Goal: Information Seeking & Learning: Learn about a topic

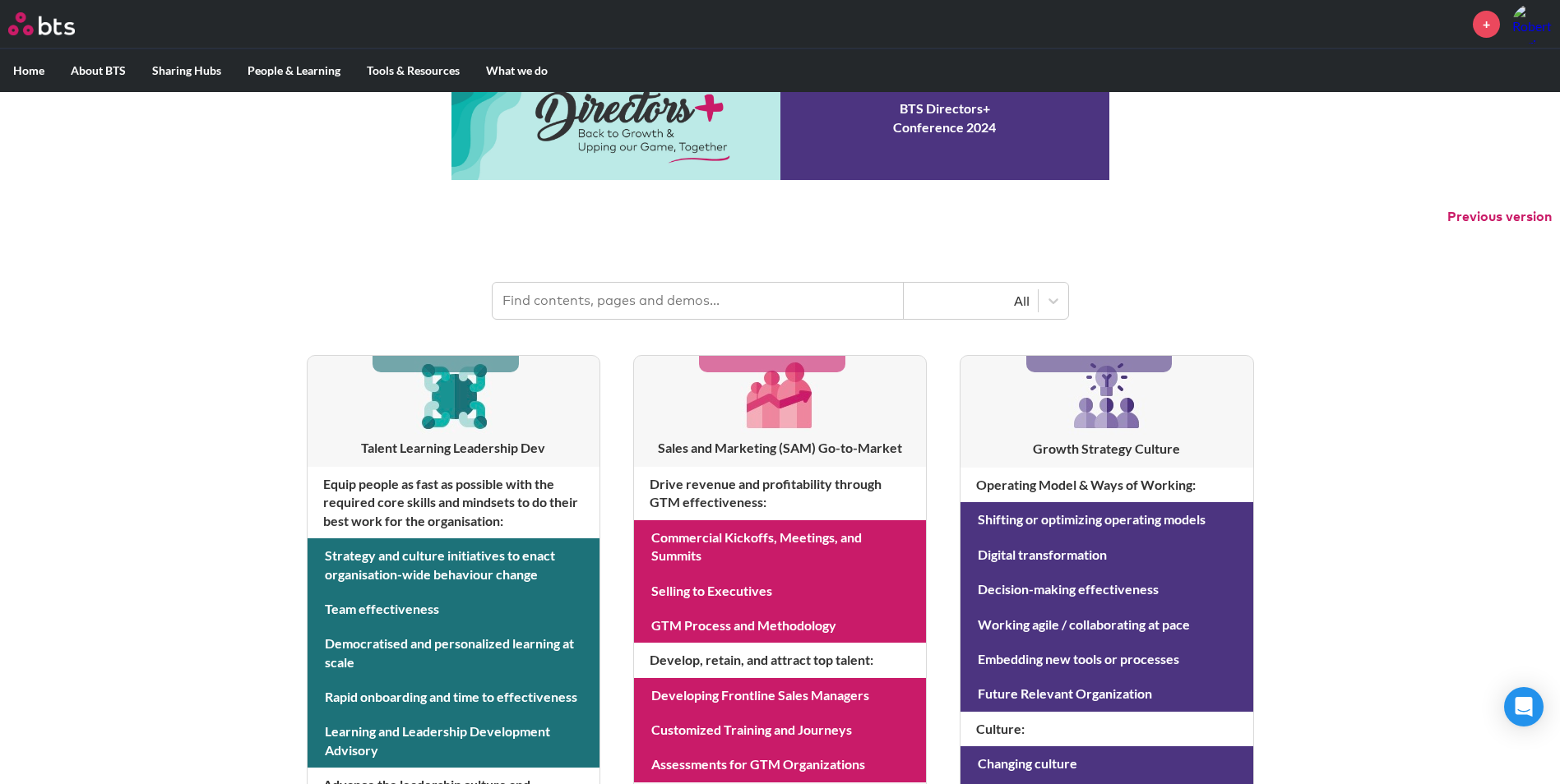
scroll to position [82, 0]
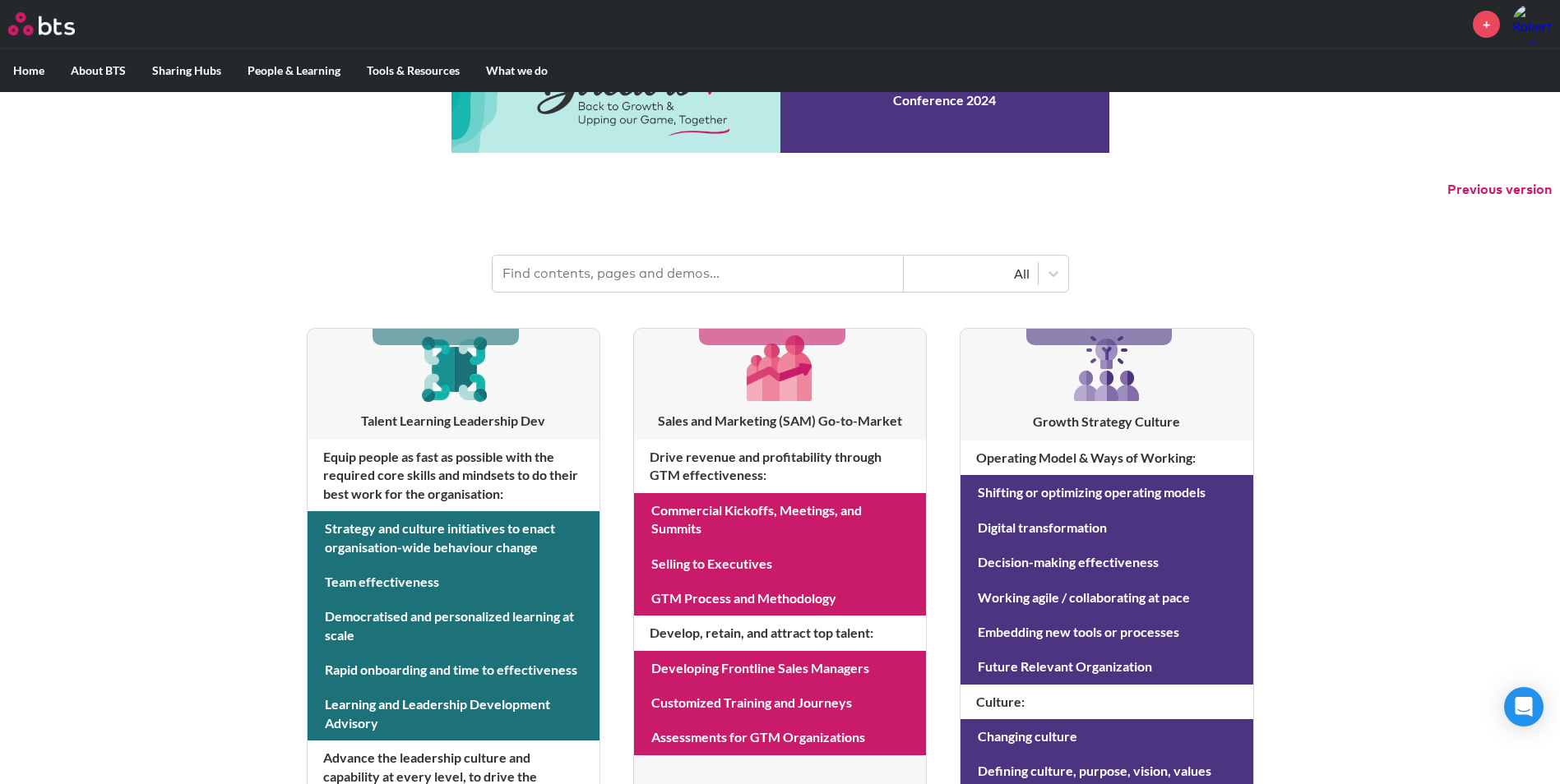
click at [638, 274] on input "text" at bounding box center [698, 274] width 411 height 36
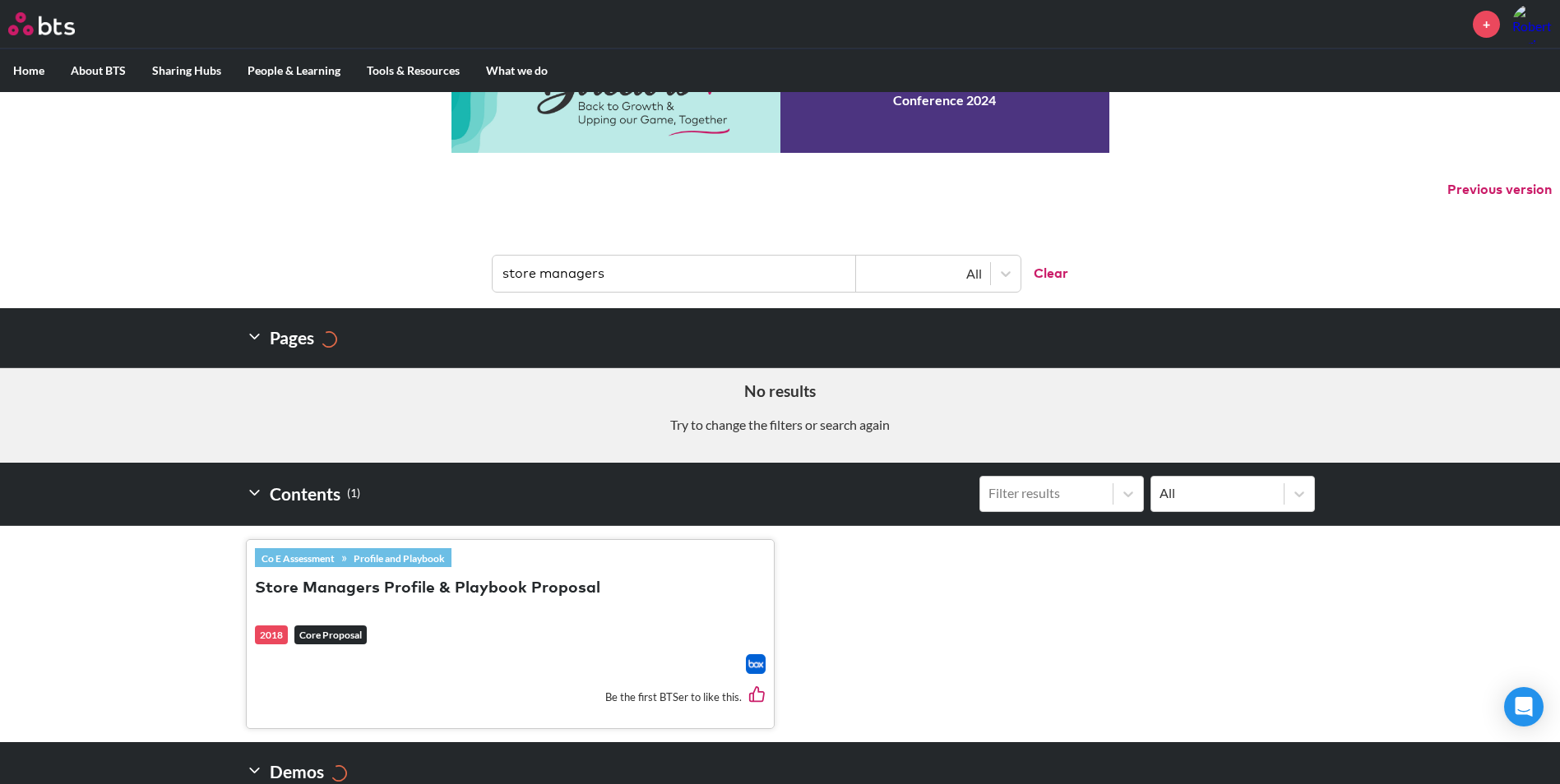
click at [346, 587] on button "Store Managers Profile & Playbook Proposal" at bounding box center [428, 589] width 346 height 22
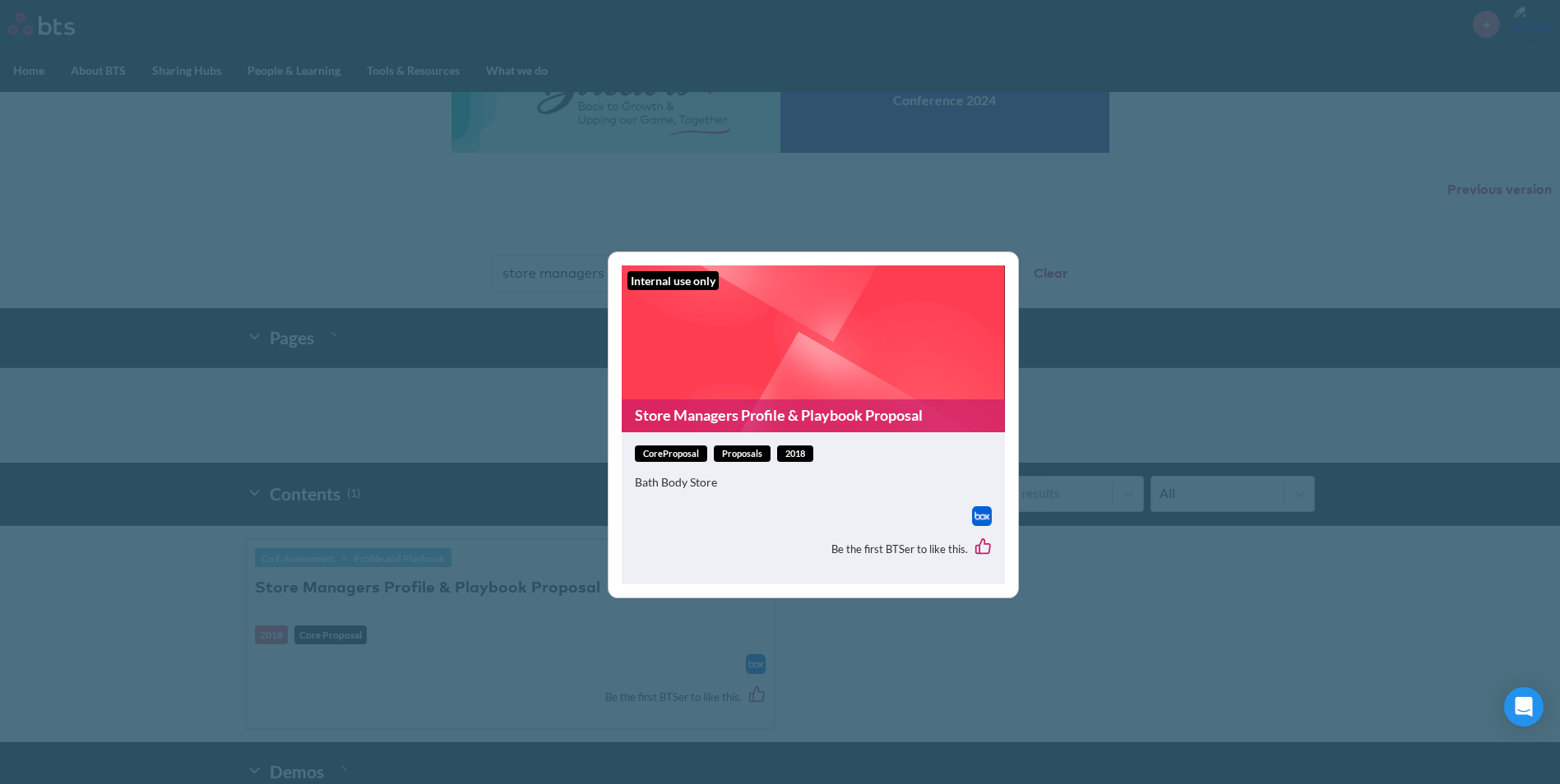
click at [794, 413] on link "Store Managers Profile & Playbook Proposal" at bounding box center [813, 415] width 383 height 32
click at [1144, 666] on div "Internal use only Store Managers Profile & Playbook Proposal coreProposal Propo…" at bounding box center [780, 392] width 1560 height 784
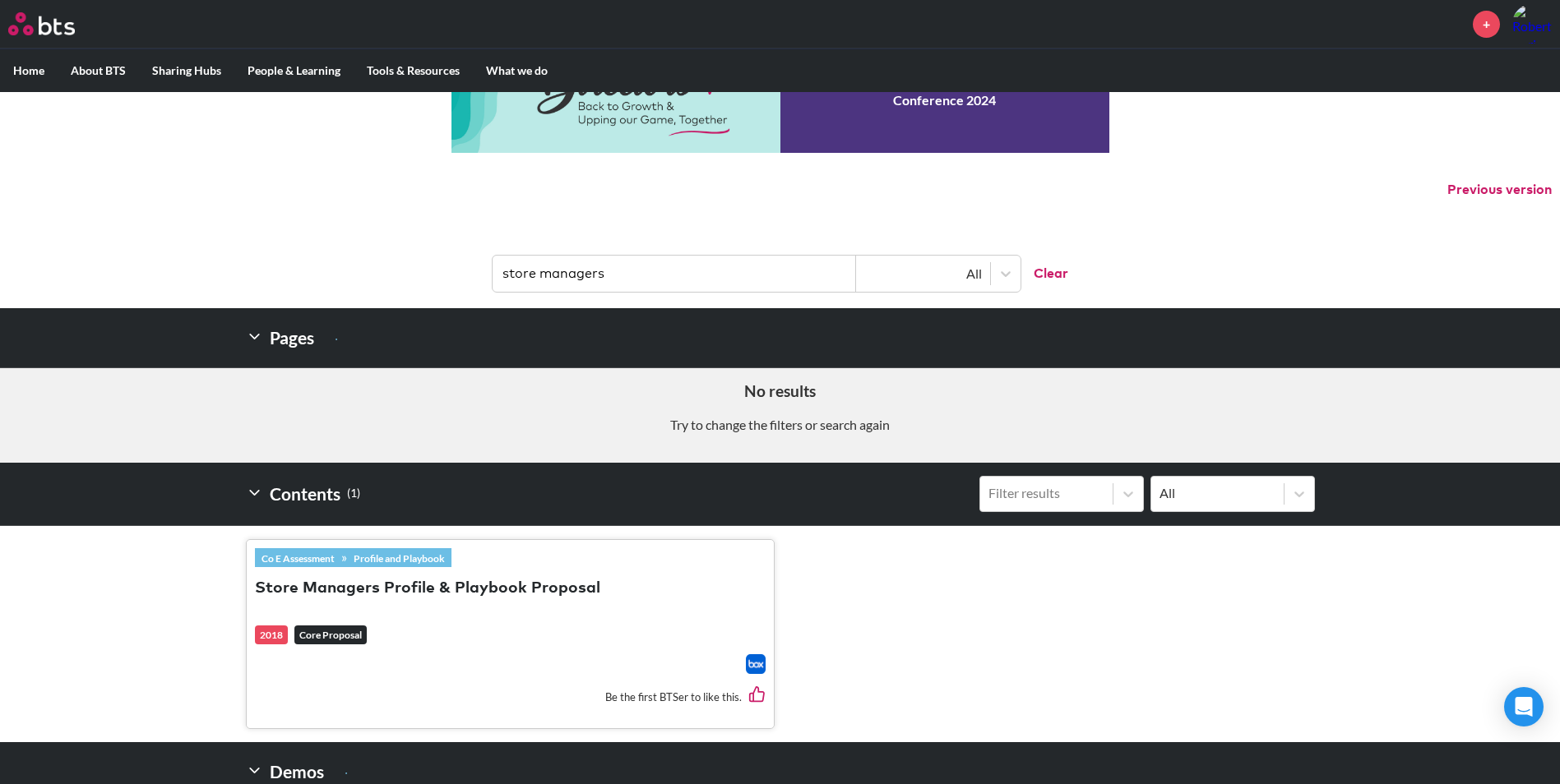
drag, startPoint x: 625, startPoint y: 270, endPoint x: 461, endPoint y: 290, distance: 165.2
click at [461, 290] on header "store managers All Clear" at bounding box center [780, 265] width 1560 height 85
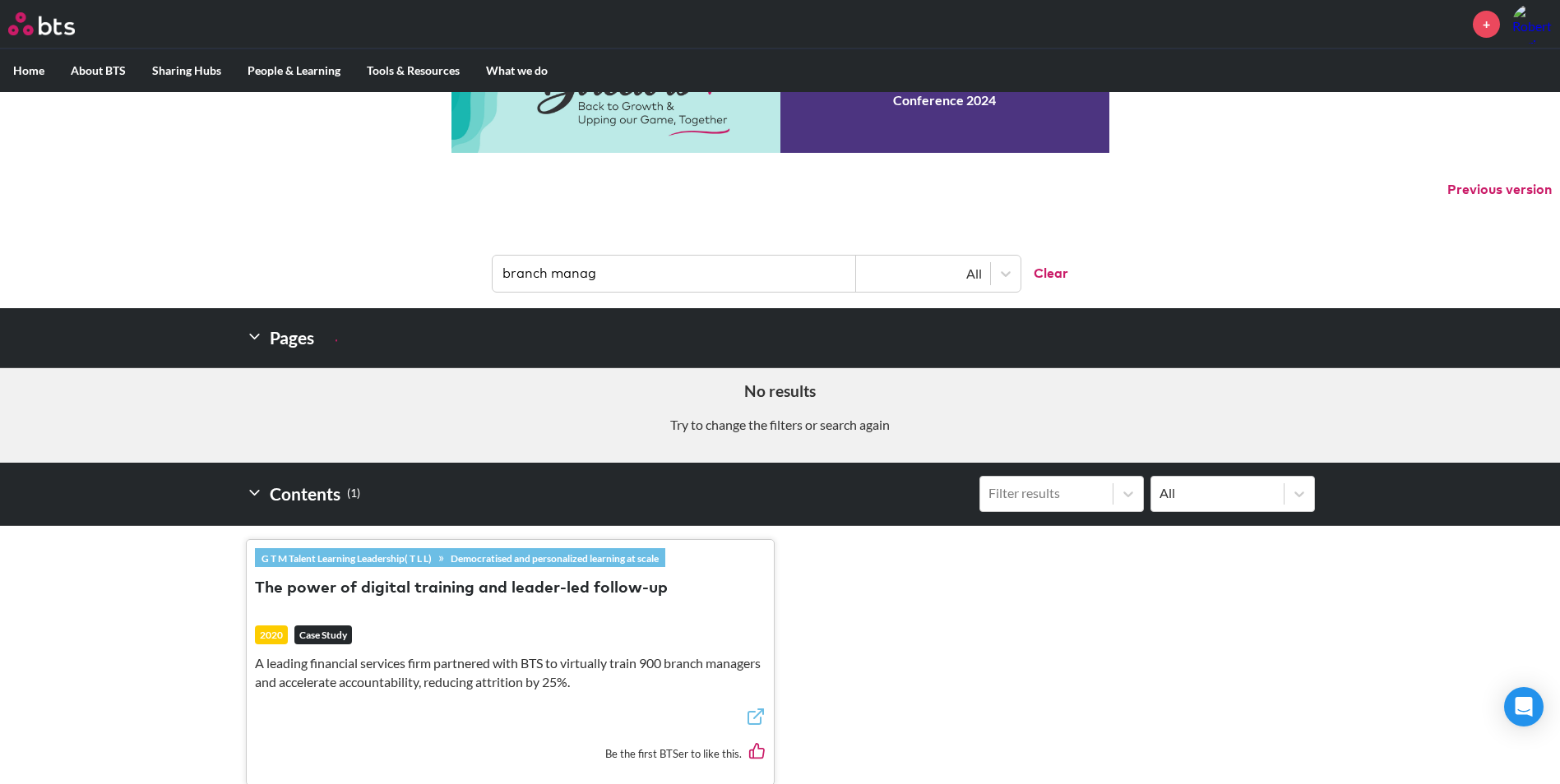
drag, startPoint x: 671, startPoint y: 275, endPoint x: 373, endPoint y: 332, distance: 303.4
click at [373, 332] on div "MENU + Home About BTS Who we are How we work: Policies, Toolkits and Guidance I…" at bounding box center [780, 435] width 1560 height 1035
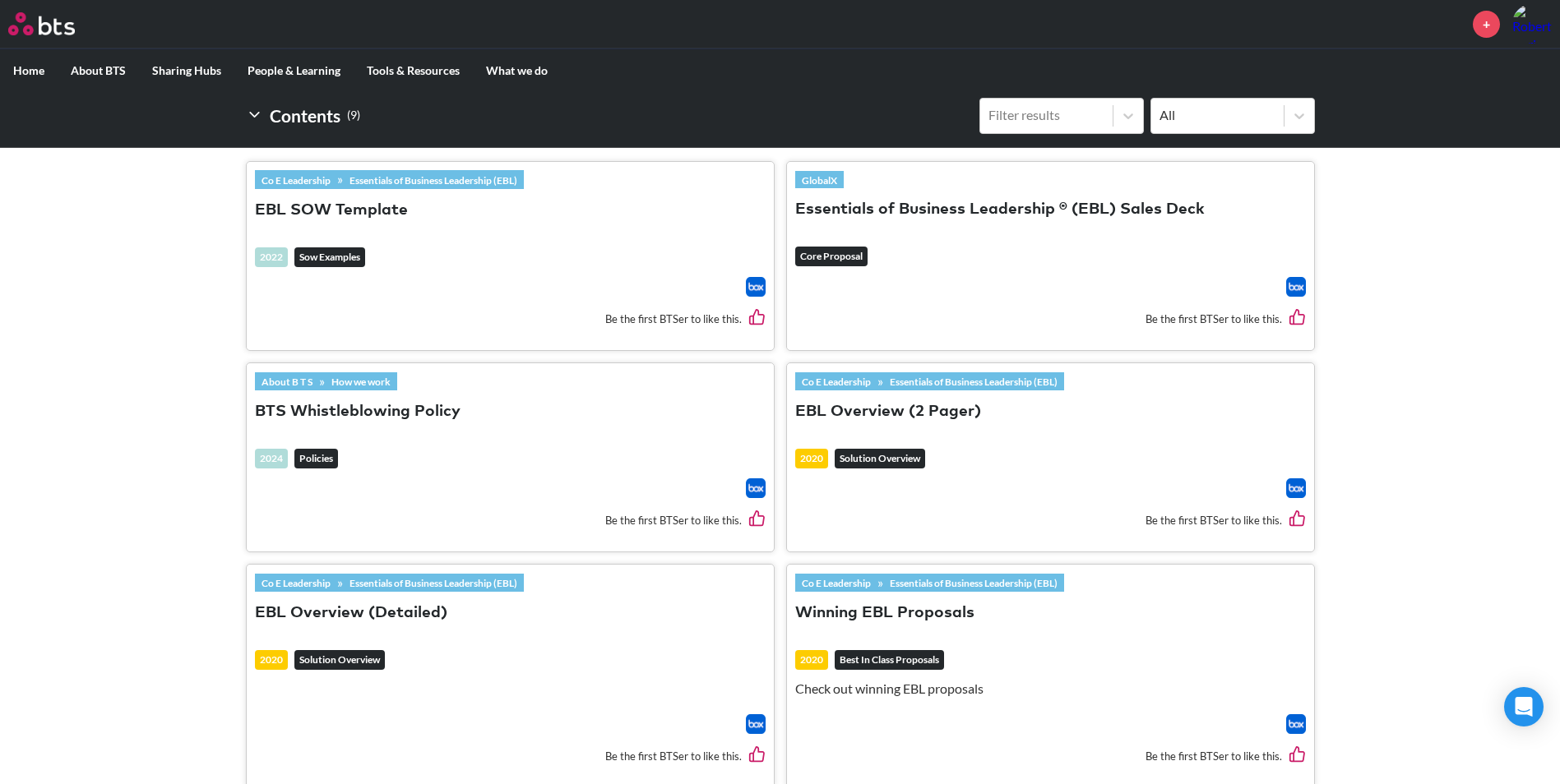
scroll to position [576, 0]
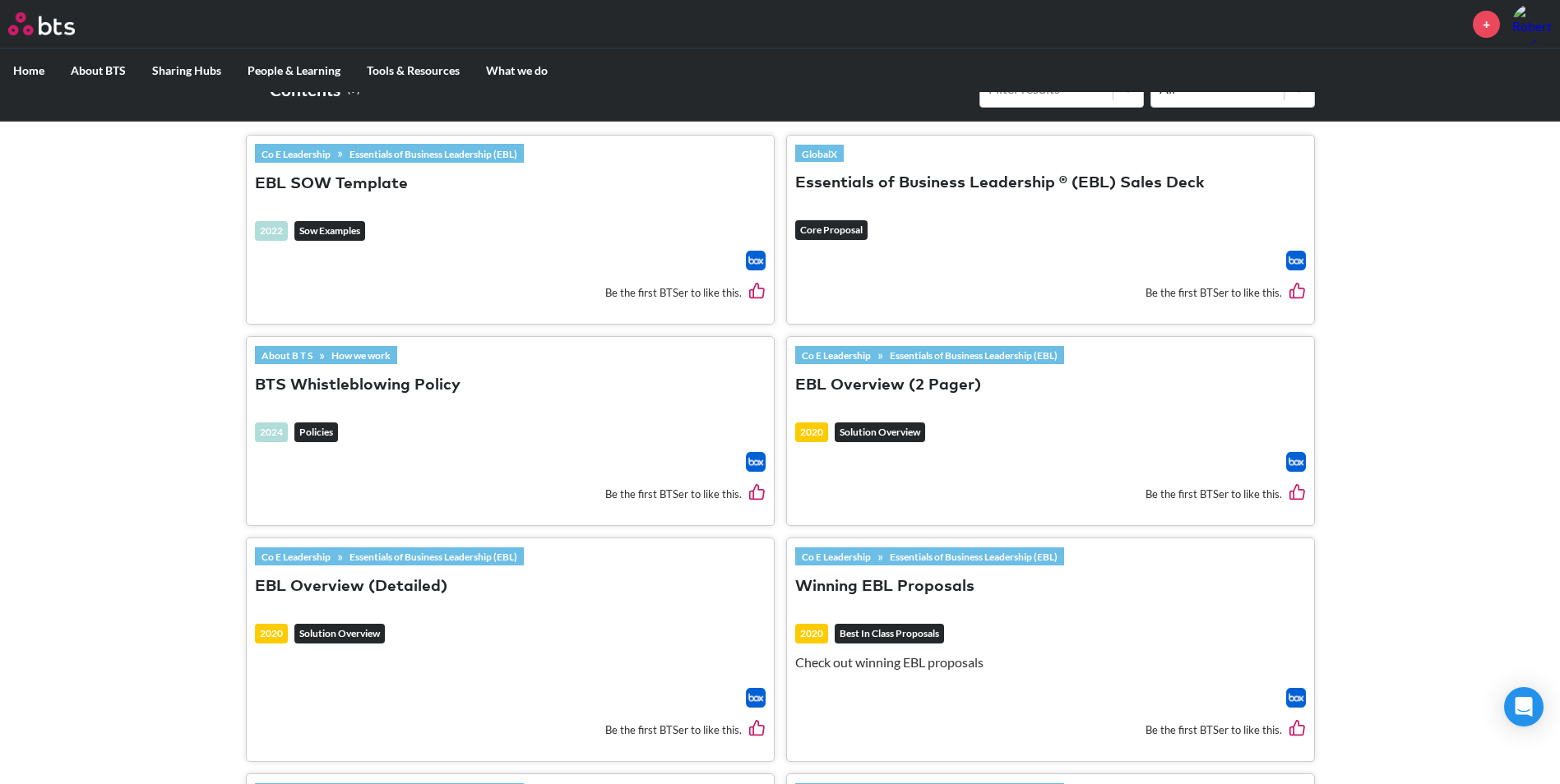
type input "ebl"
click at [833, 183] on button "Essentials of Business Leadership ® (EBL) Sales Deck" at bounding box center [1000, 184] width 410 height 22
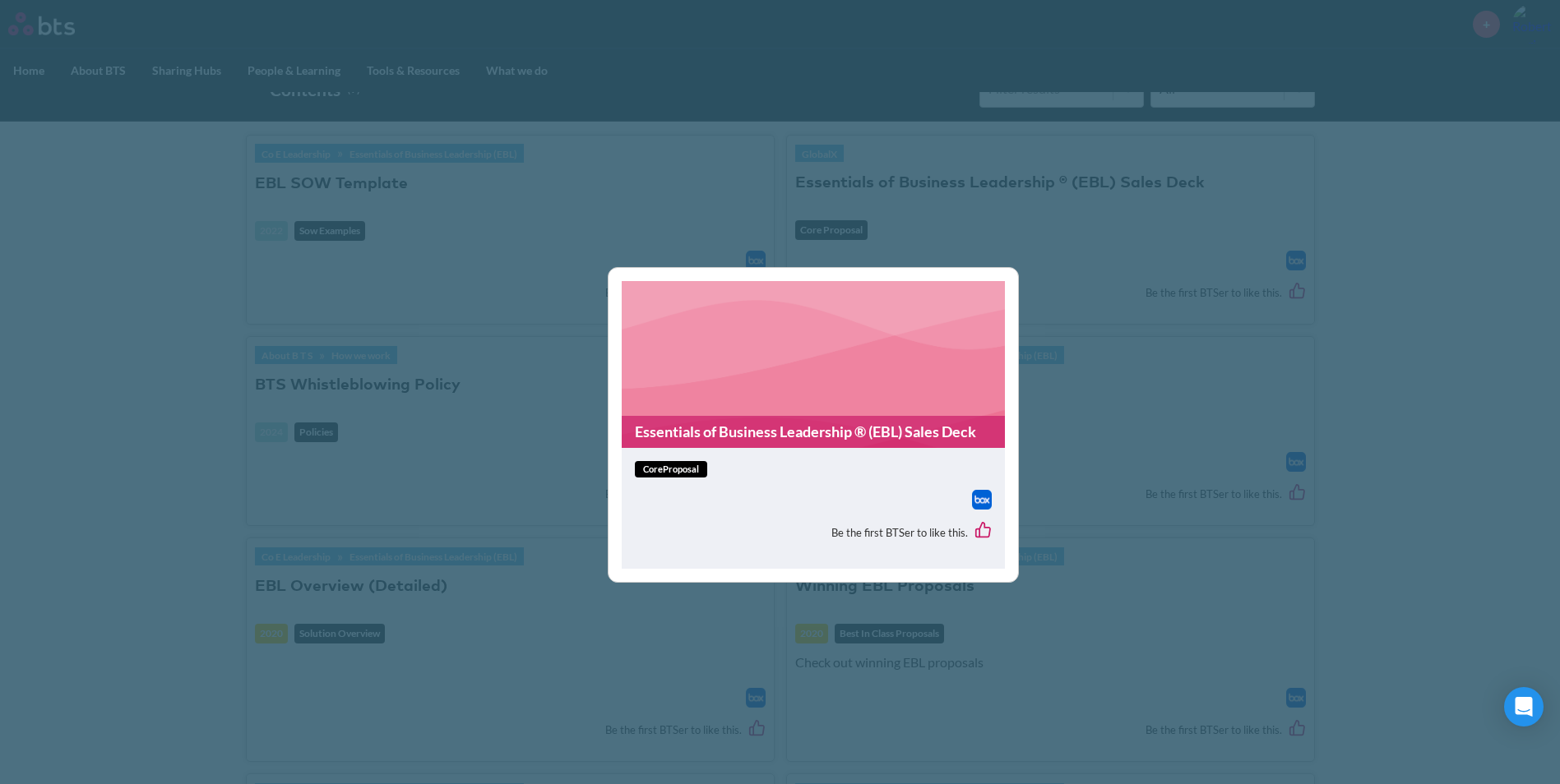
click at [774, 398] on figure "Essentials of Business Leadership ® (EBL) Sales Deck" at bounding box center [813, 364] width 383 height 167
click at [722, 506] on div at bounding box center [814, 499] width 357 height 19
click at [981, 504] on img at bounding box center [981, 499] width 19 height 19
click at [1042, 330] on div "Essentials of Business Leadership ® (EBL) Sales Deck coreProposal Be the first …" at bounding box center [780, 392] width 1560 height 784
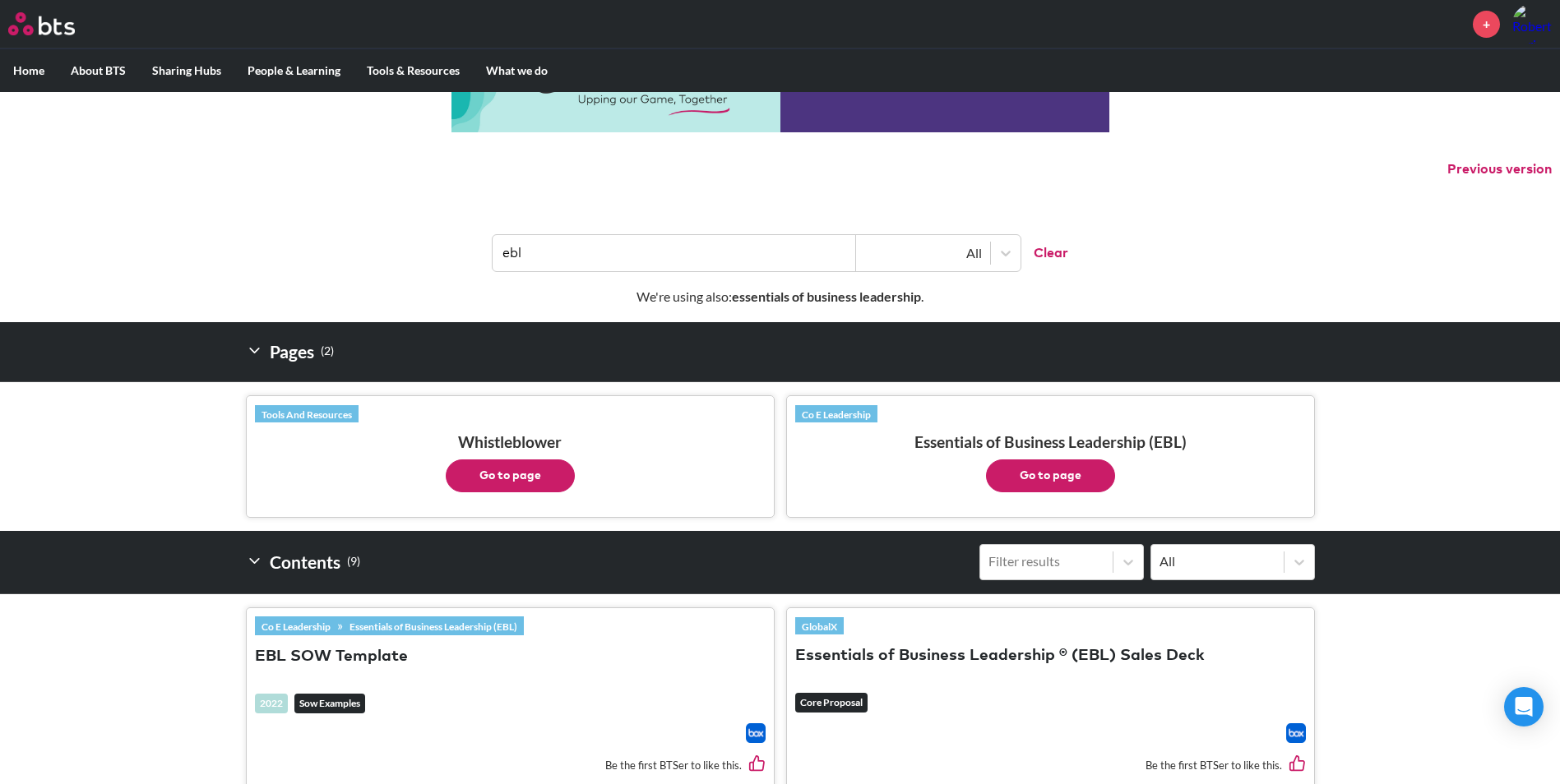
scroll to position [0, 0]
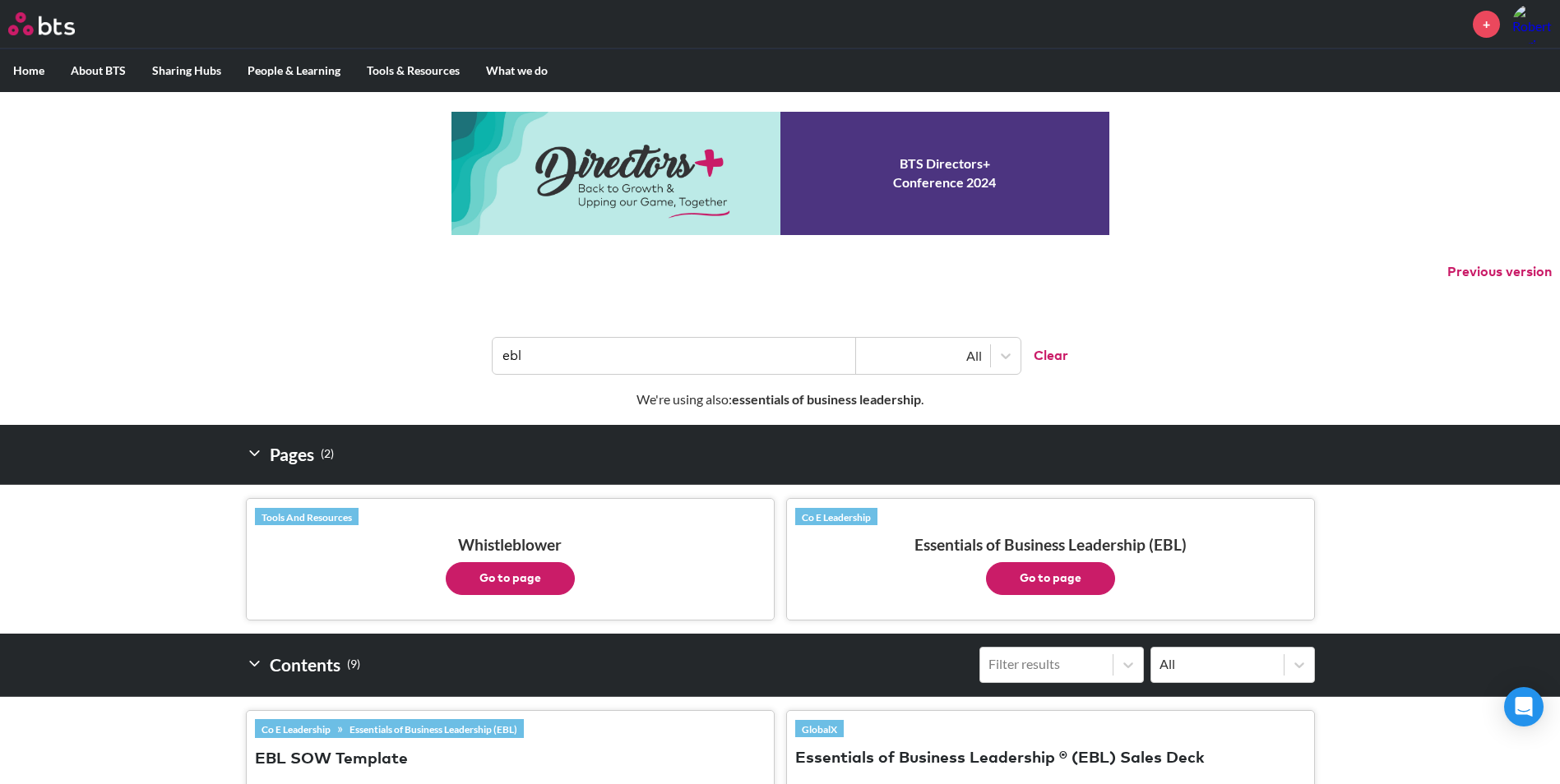
drag, startPoint x: 694, startPoint y: 367, endPoint x: 682, endPoint y: 363, distance: 12.6
click at [687, 365] on input "ebl" at bounding box center [674, 356] width 363 height 36
drag, startPoint x: 682, startPoint y: 363, endPoint x: 452, endPoint y: 358, distance: 230.1
click at [452, 359] on header "ebl All Clear" at bounding box center [780, 348] width 1560 height 85
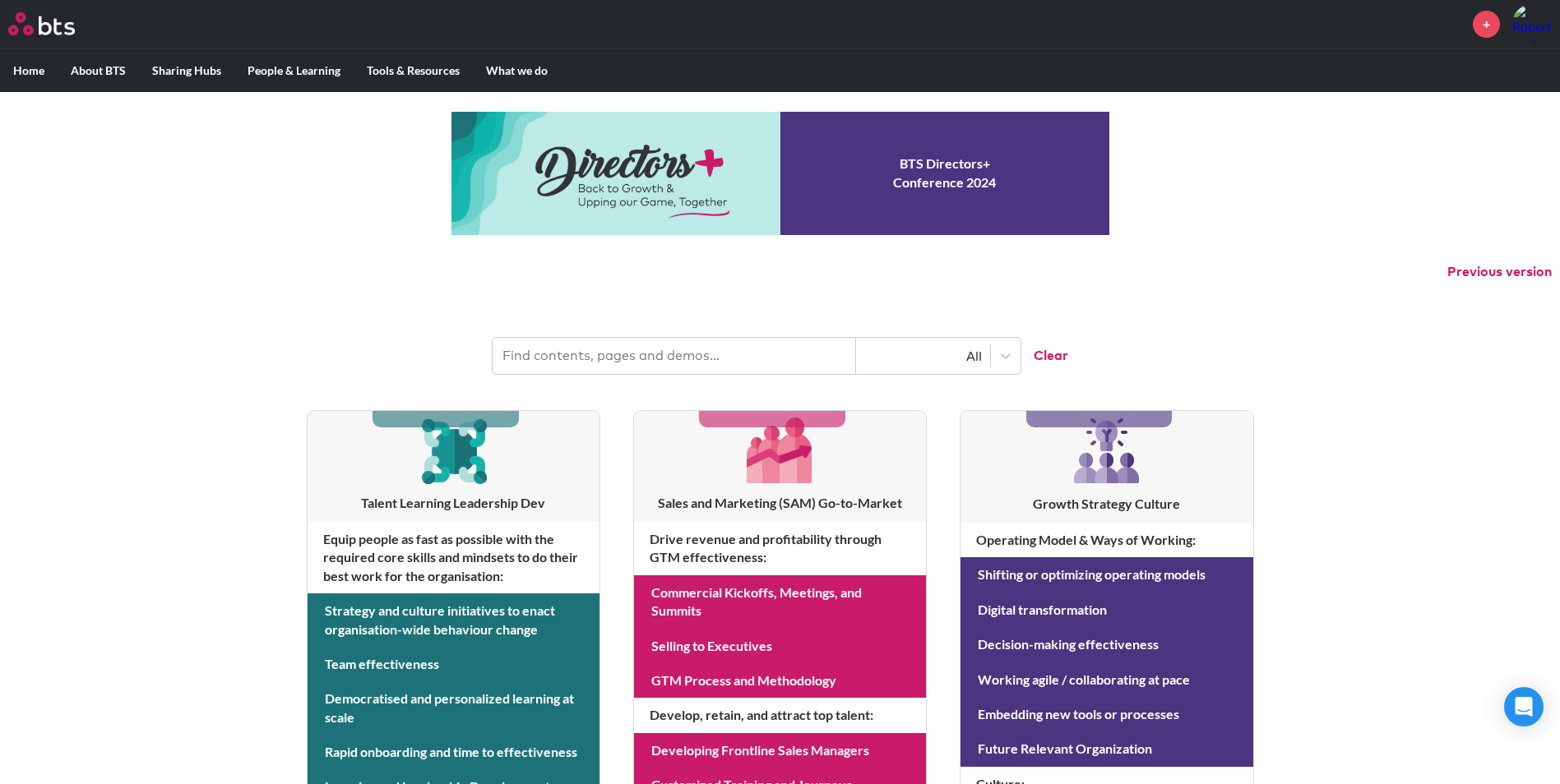
click at [530, 361] on input "text" at bounding box center [674, 356] width 363 height 36
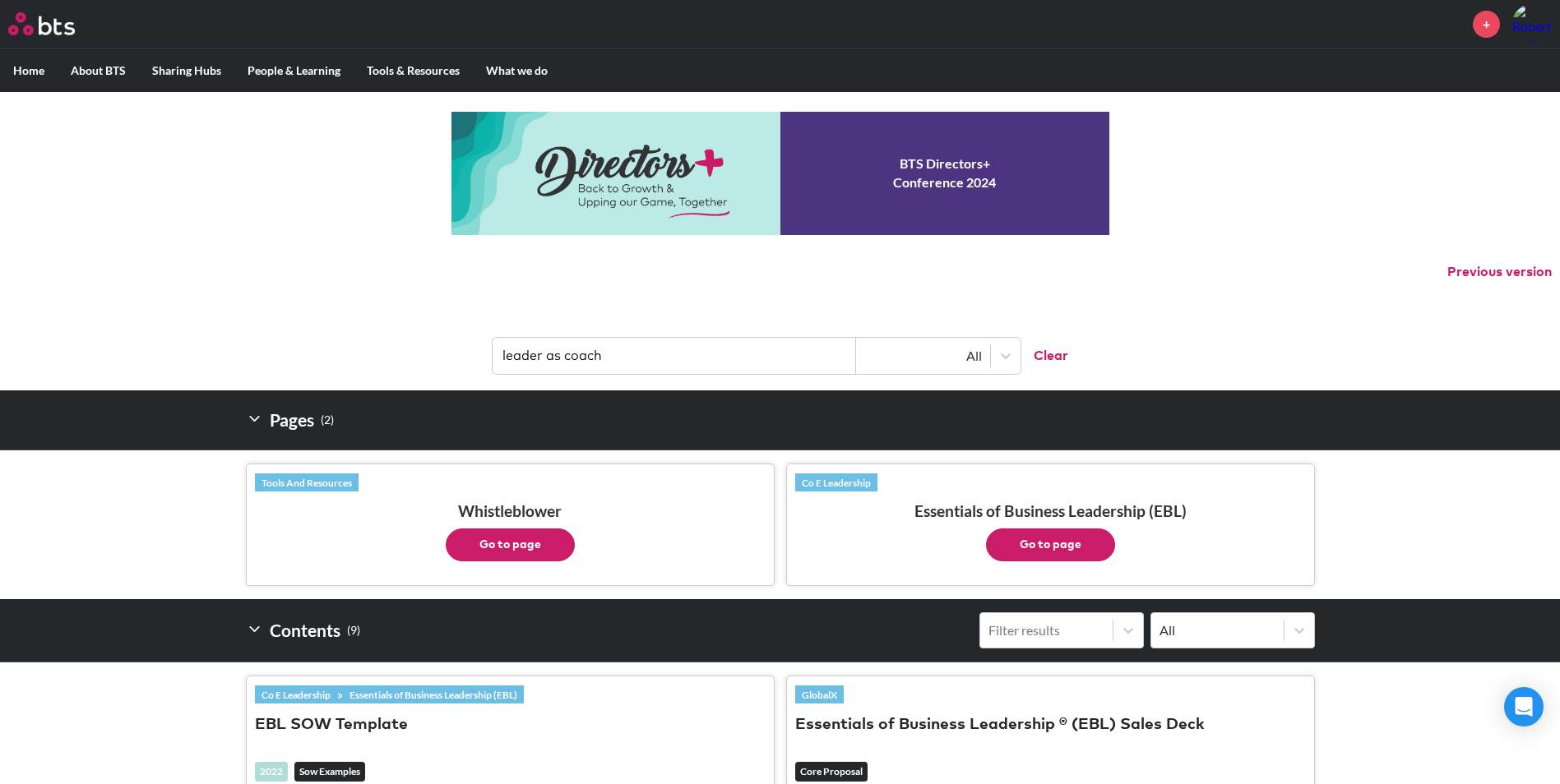
type input "leader as coach"
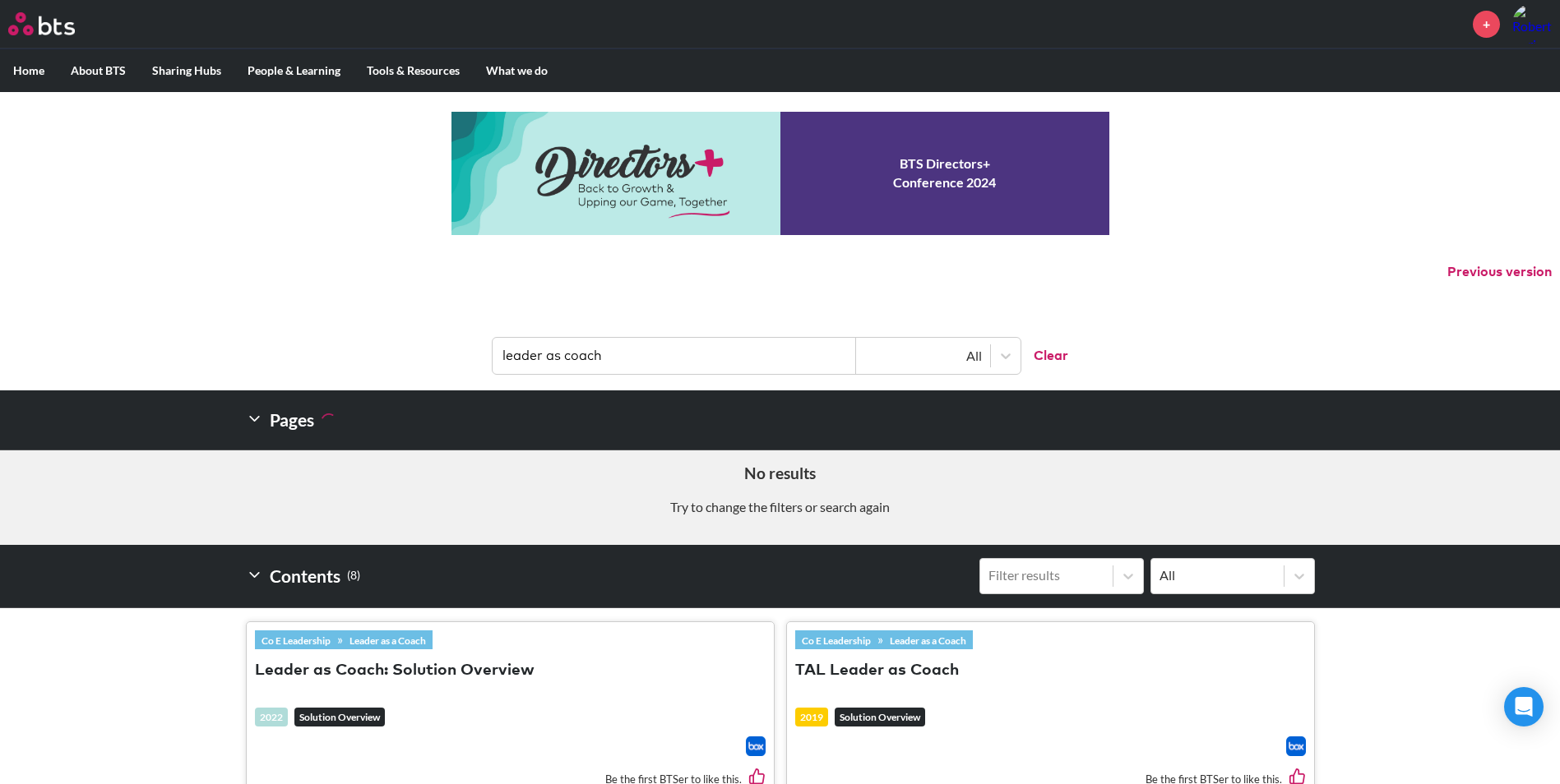
scroll to position [165, 0]
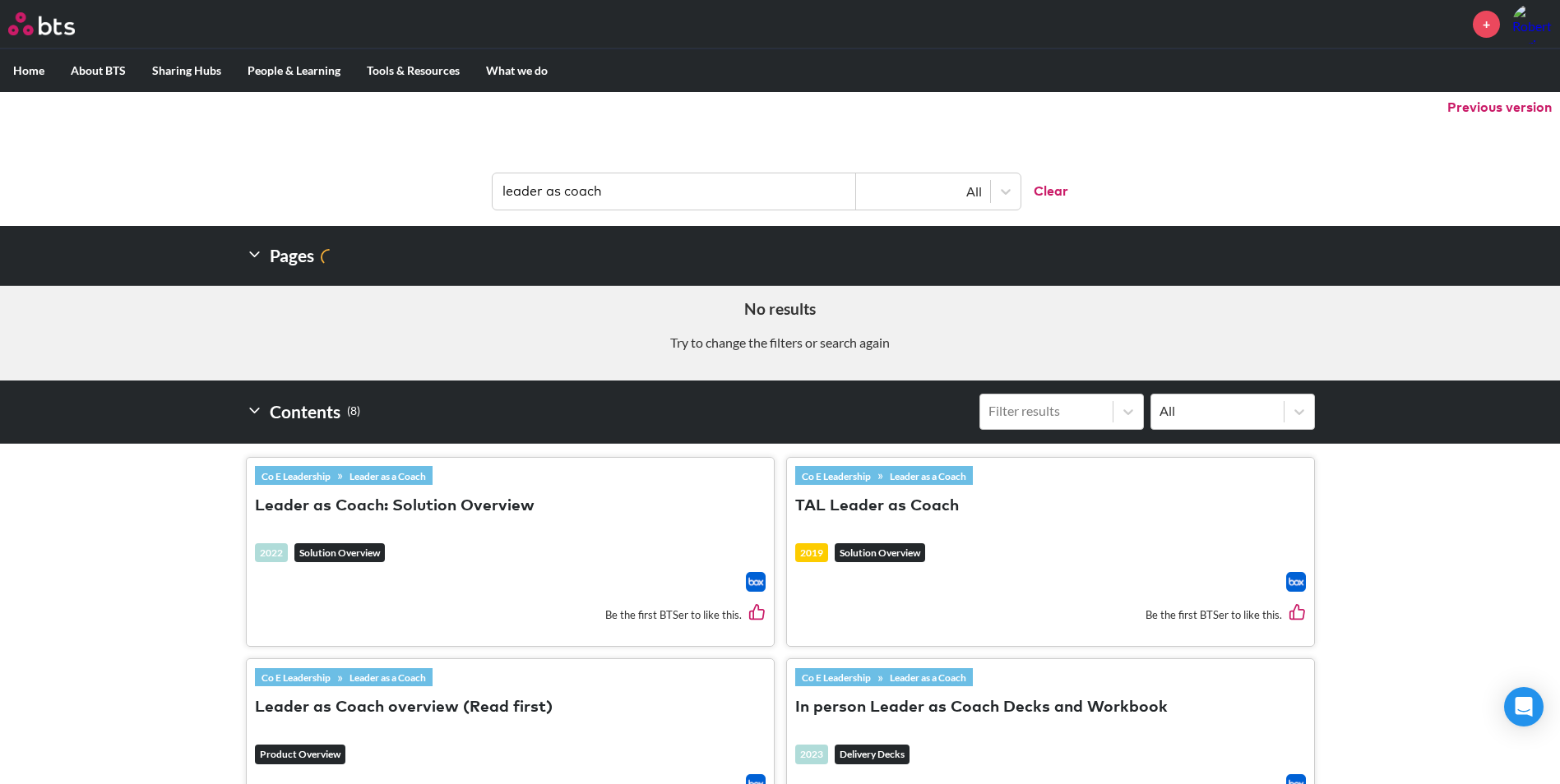
click at [752, 583] on img at bounding box center [755, 582] width 19 height 19
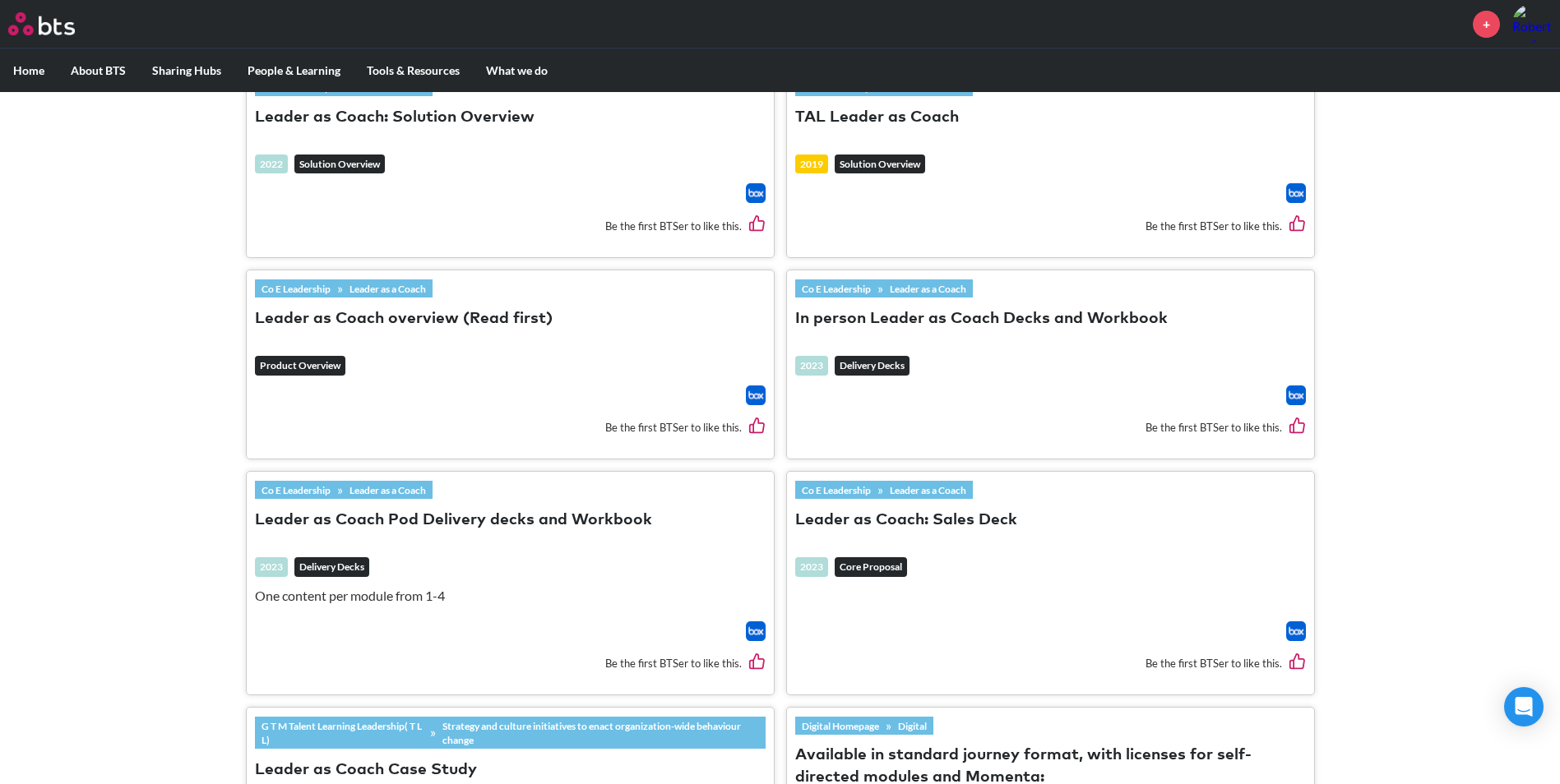
scroll to position [576, 0]
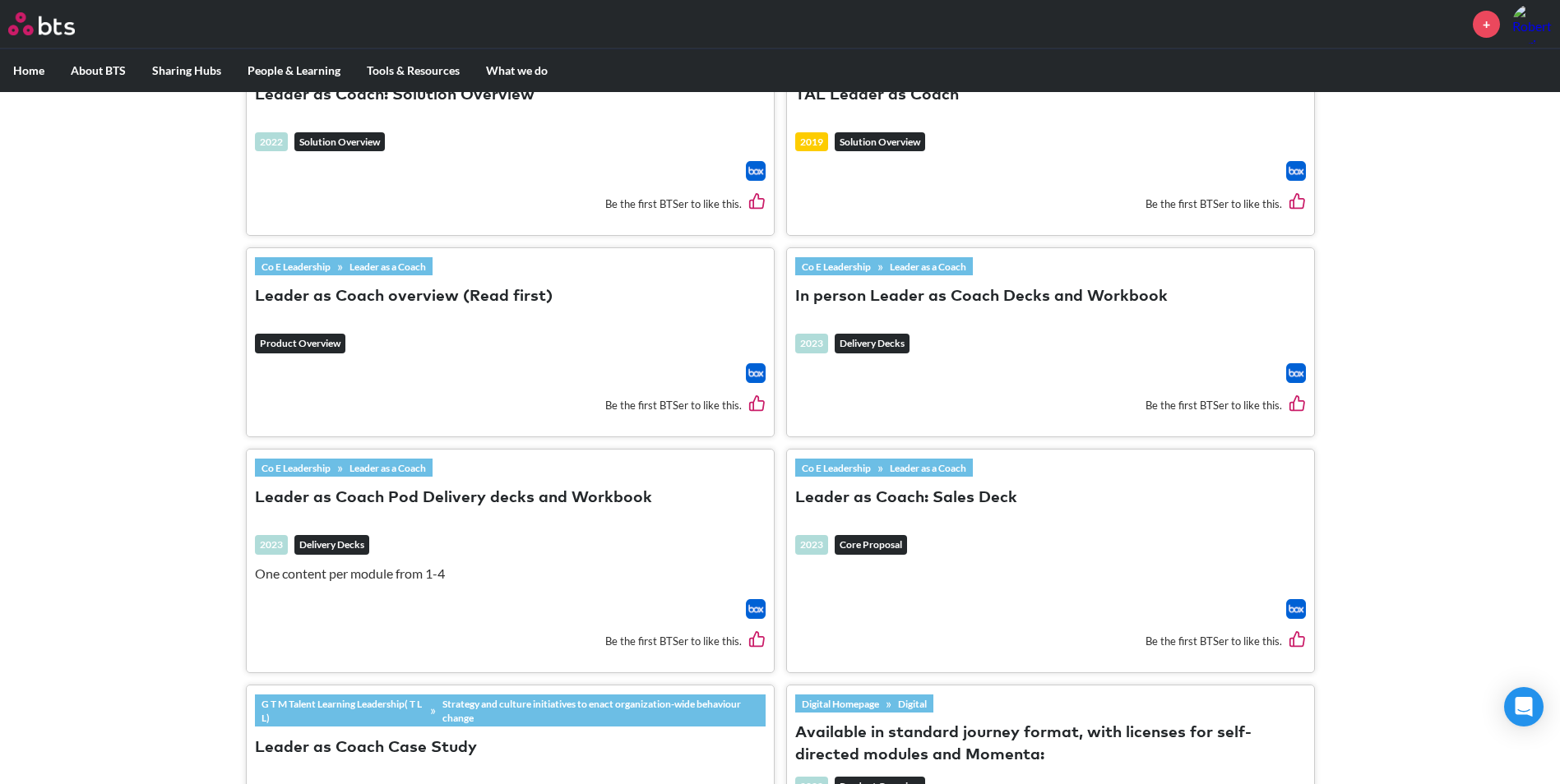
click at [399, 299] on button "Leader as Coach overview (Read first)" at bounding box center [404, 297] width 298 height 22
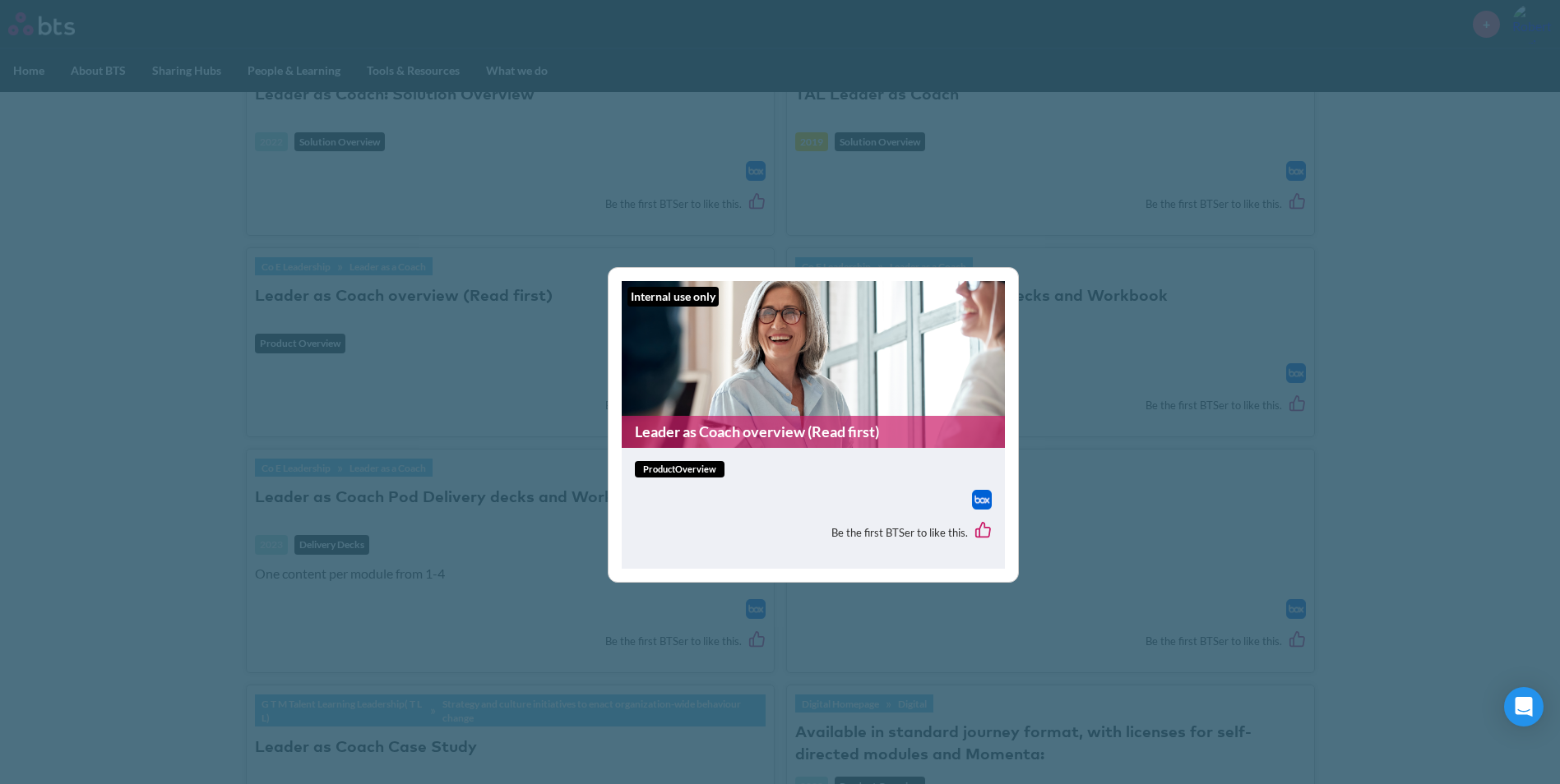
click at [781, 425] on link "Leader as Coach overview (Read first)" at bounding box center [813, 432] width 383 height 32
